Goal: Task Accomplishment & Management: Complete application form

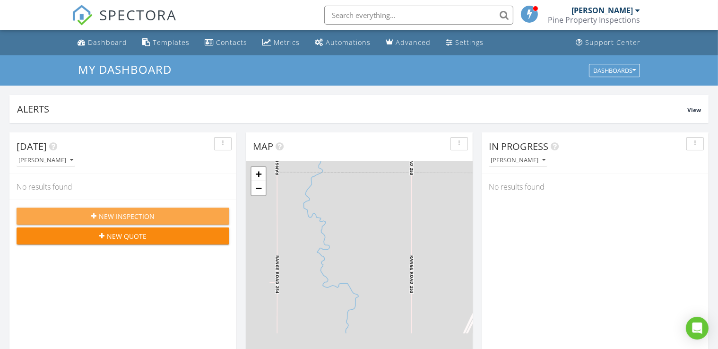
click at [132, 217] on span "New Inspection" at bounding box center [127, 216] width 56 height 10
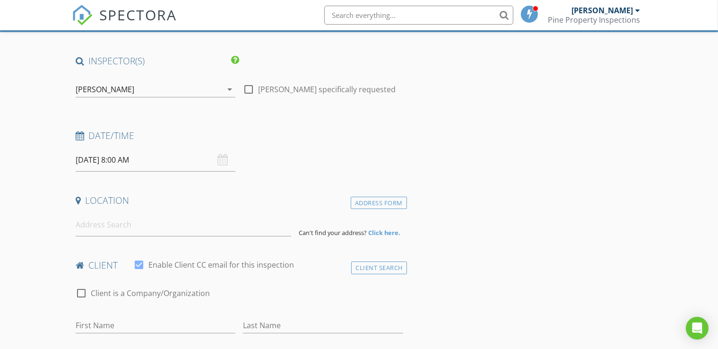
scroll to position [57, 0]
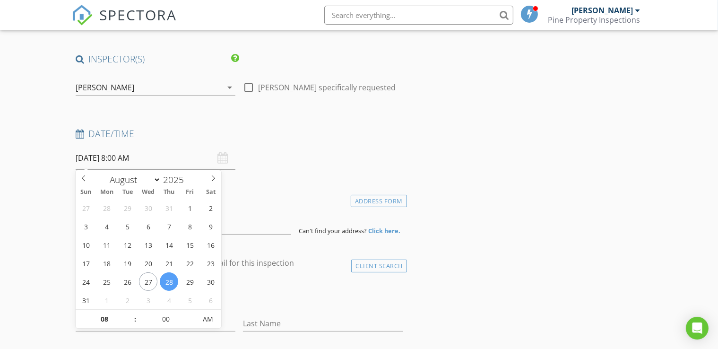
click at [160, 165] on input "2025/08/28 8:00 AM" at bounding box center [156, 157] width 160 height 23
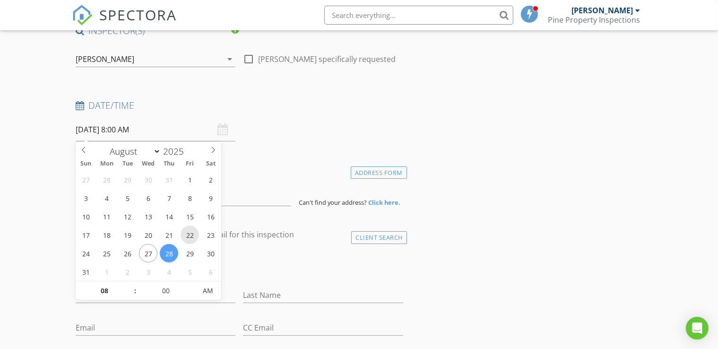
scroll to position [89, 0]
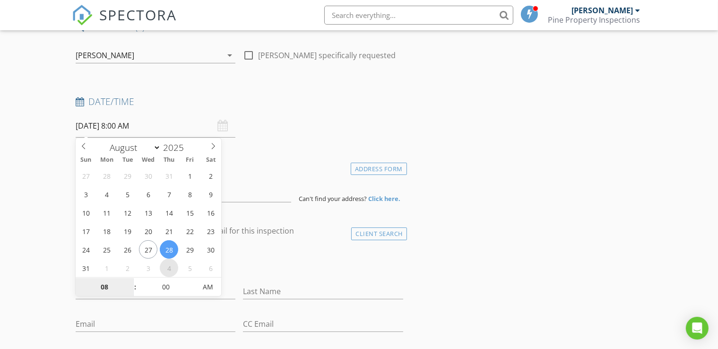
select select "8"
type input "2025/09/04 8:00 AM"
click at [127, 280] on input "08" at bounding box center [105, 287] width 58 height 19
type input "09"
type input "2025/09/04 9:00 AM"
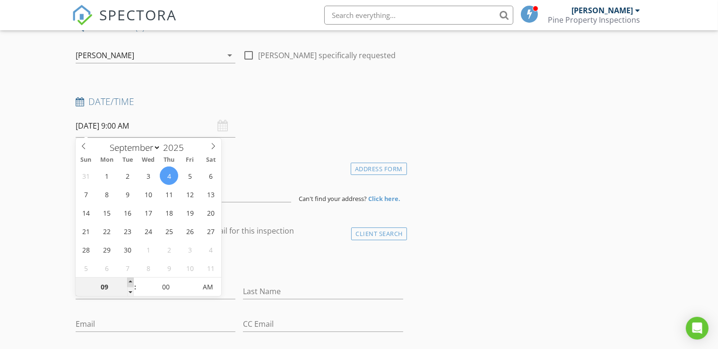
click at [131, 282] on span at bounding box center [130, 281] width 7 height 9
click at [288, 271] on div "check_box_outline_blank Client is a Company/Organization" at bounding box center [239, 263] width 327 height 25
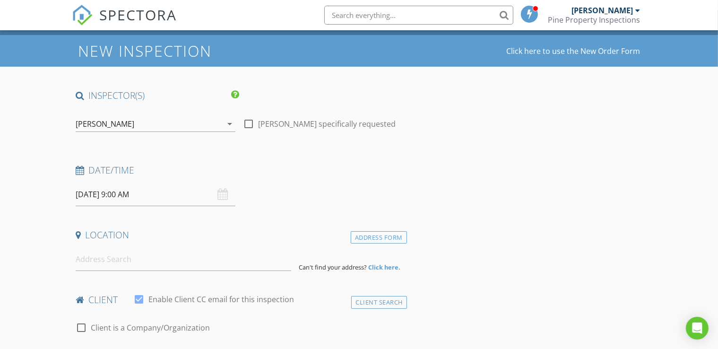
scroll to position [0, 0]
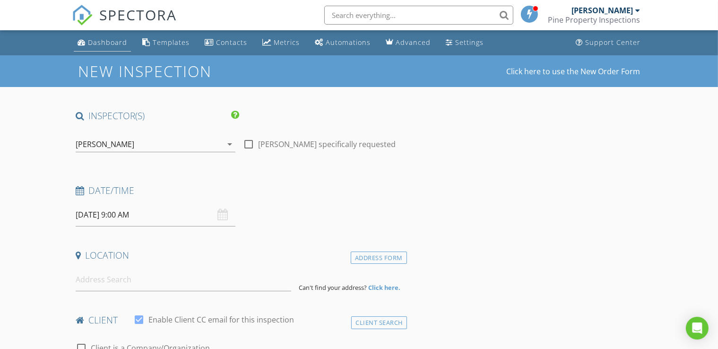
click at [102, 43] on div "Dashboard" at bounding box center [107, 42] width 39 height 9
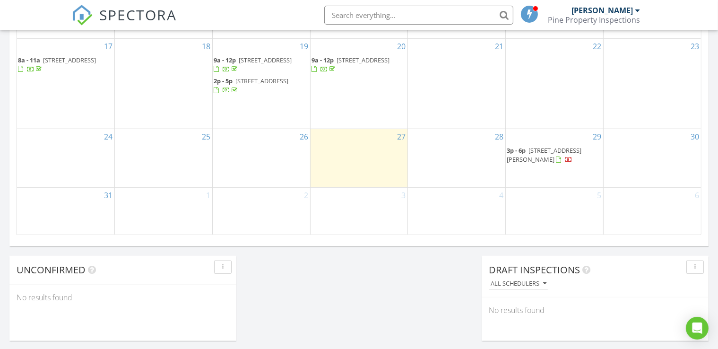
scroll to position [633, 0]
